Goal: Information Seeking & Learning: Learn about a topic

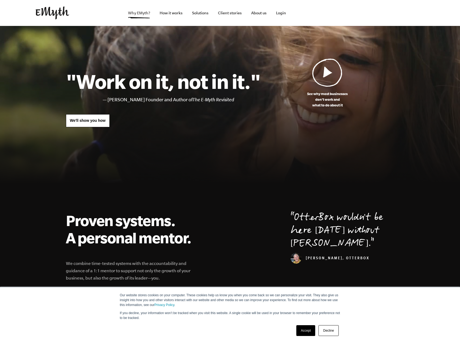
click at [139, 14] on link "Why EMyth?" at bounding box center [139, 13] width 31 height 26
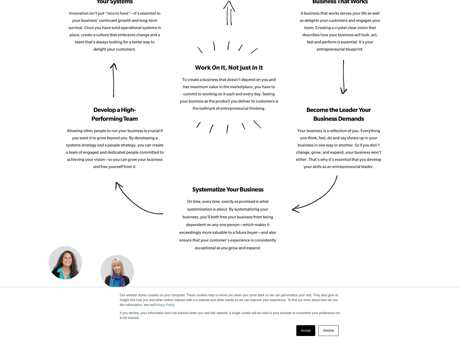
scroll to position [729, 0]
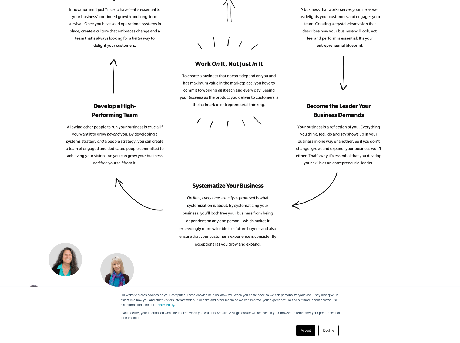
click at [302, 331] on link "Accept" at bounding box center [305, 330] width 19 height 11
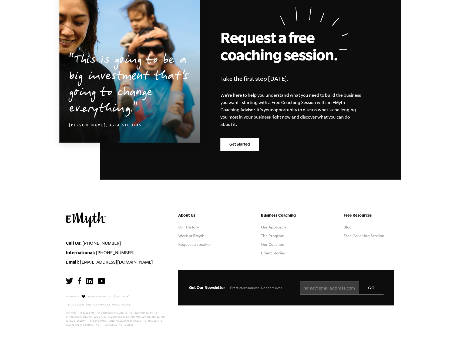
scroll to position [1600, 0]
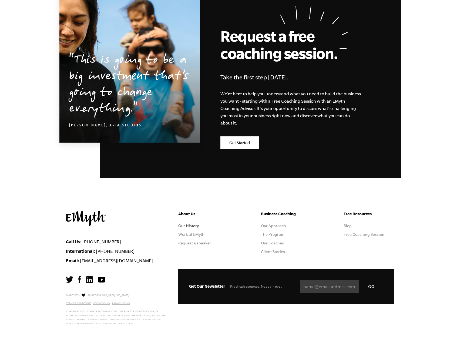
click at [195, 226] on link "Our History" at bounding box center [188, 226] width 21 height 4
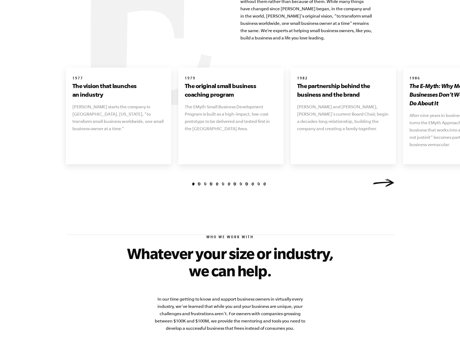
scroll to position [620, 0]
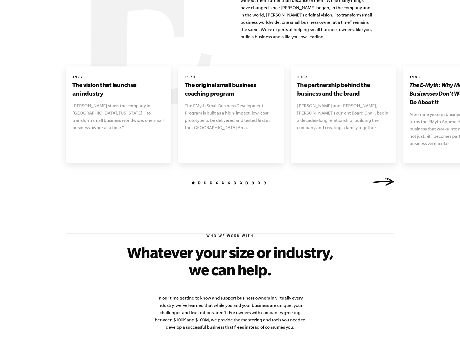
click at [380, 178] on link "Next" at bounding box center [384, 182] width 22 height 8
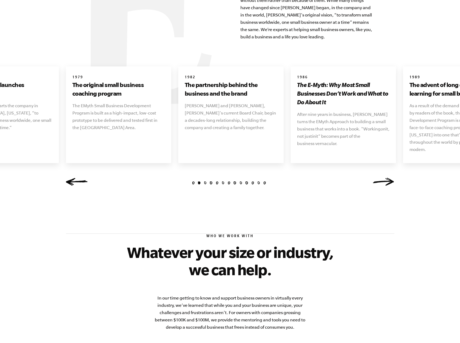
click at [380, 178] on link "Next" at bounding box center [384, 182] width 22 height 8
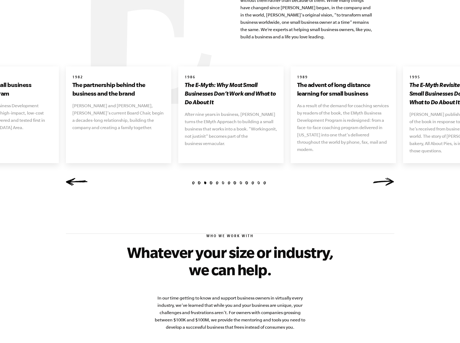
click at [380, 178] on link "Next" at bounding box center [384, 182] width 22 height 8
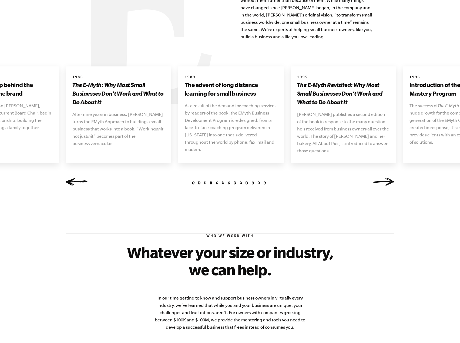
click at [380, 178] on link "Next" at bounding box center [384, 182] width 22 height 8
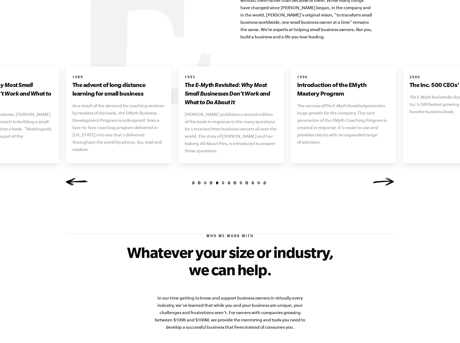
click at [380, 178] on link "Next" at bounding box center [384, 182] width 22 height 8
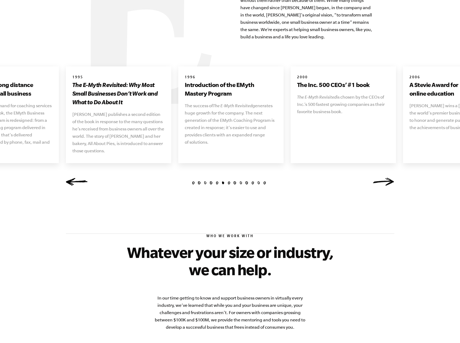
click at [380, 178] on link "Next" at bounding box center [384, 182] width 22 height 8
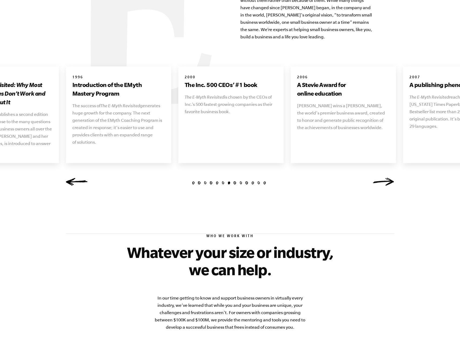
click at [380, 178] on link "Next" at bounding box center [384, 182] width 22 height 8
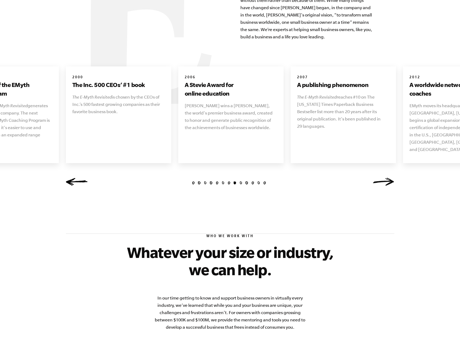
click at [380, 178] on link "Next" at bounding box center [384, 182] width 22 height 8
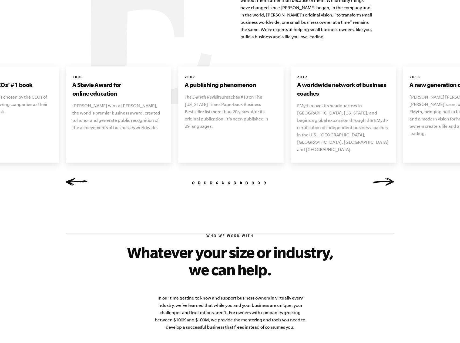
click at [380, 178] on link "Next" at bounding box center [384, 182] width 22 height 8
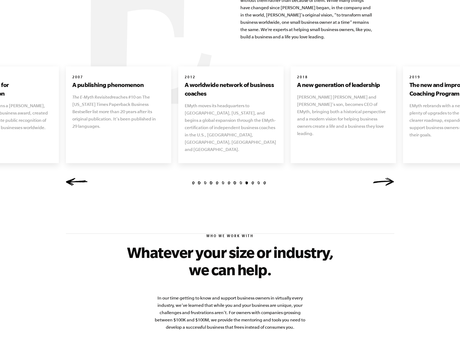
click at [380, 178] on link "Next" at bounding box center [384, 182] width 22 height 8
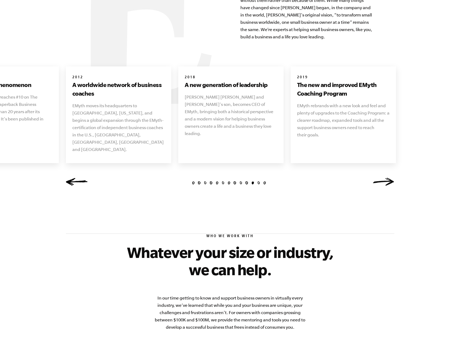
click at [380, 178] on link "Next" at bounding box center [384, 182] width 22 height 8
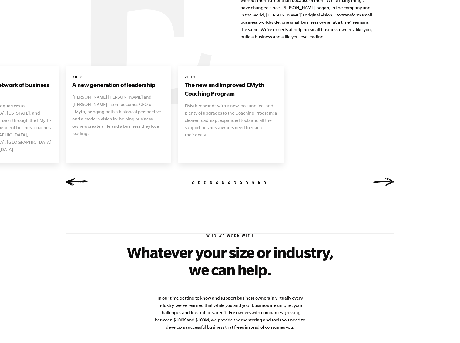
click at [380, 178] on link "Next" at bounding box center [384, 182] width 22 height 8
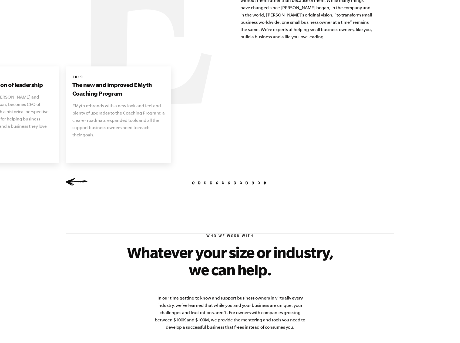
click at [380, 174] on div "1 2 3 4 5 6 7 8 9 10 11 12 13 1977 The vision that launches an industry Michael…" at bounding box center [229, 128] width 341 height 124
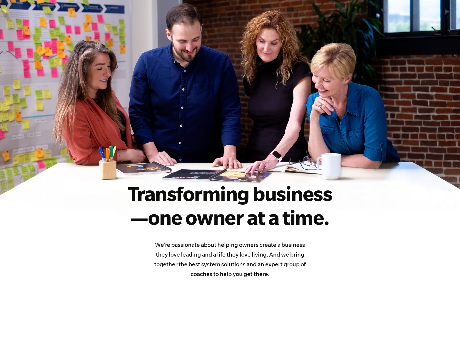
scroll to position [0, 0]
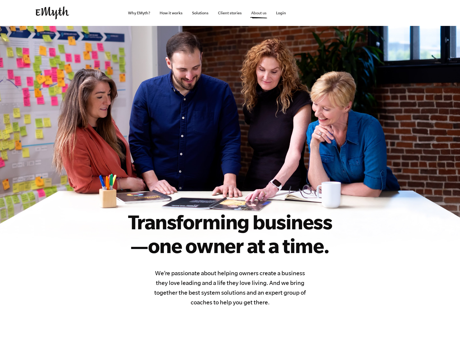
click at [261, 14] on link "About us" at bounding box center [259, 13] width 24 height 26
click at [229, 13] on link "Client stories" at bounding box center [230, 13] width 32 height 26
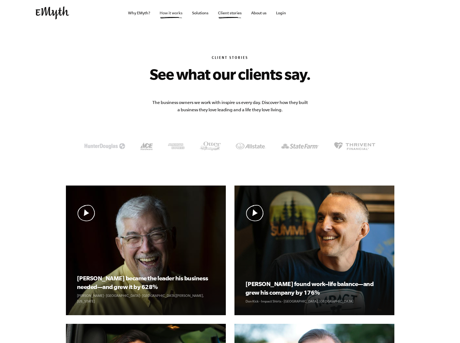
click at [177, 13] on link "How it works" at bounding box center [171, 13] width 32 height 26
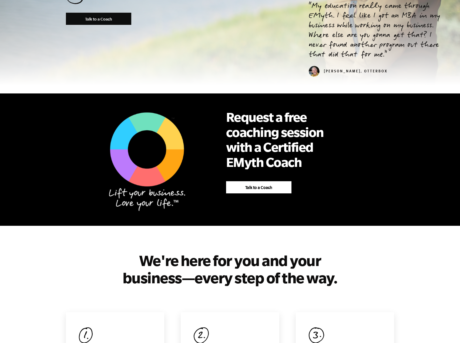
scroll to position [324, 0]
